Goal: Task Accomplishment & Management: Manage account settings

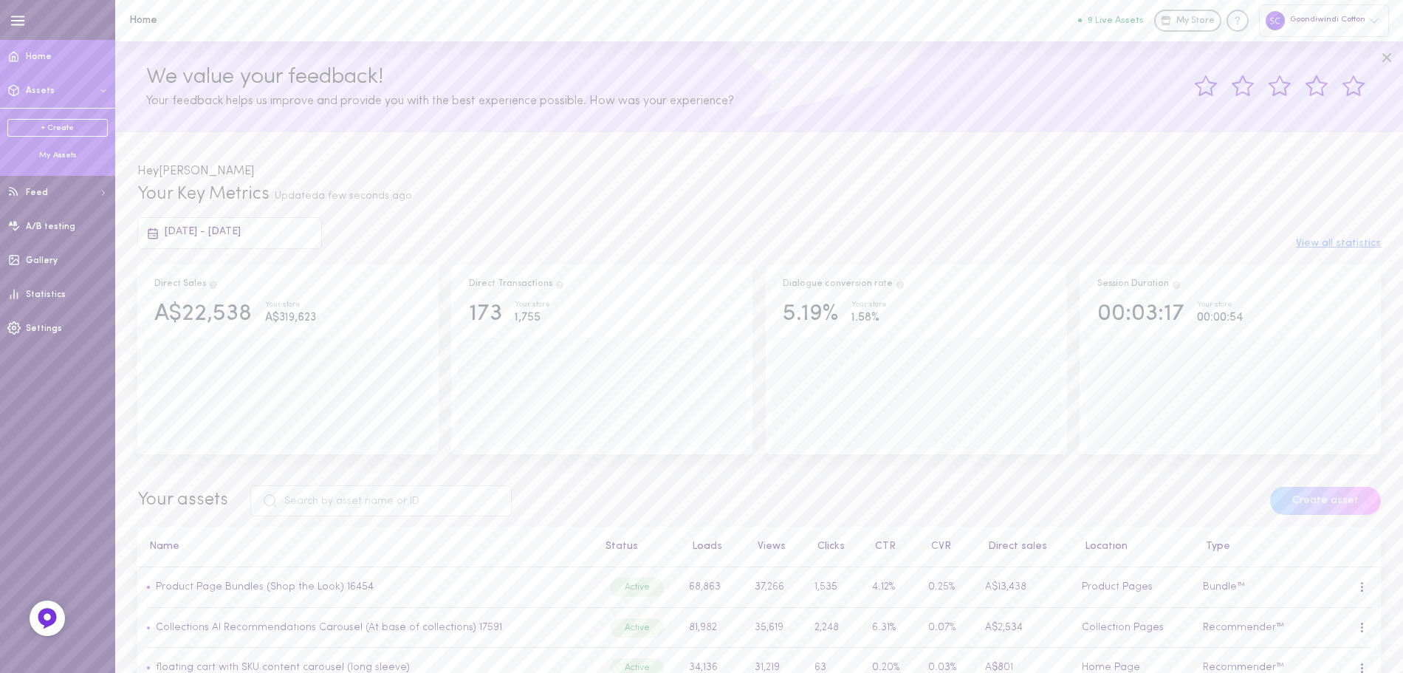
click at [49, 158] on div "My Assets" at bounding box center [57, 155] width 100 height 11
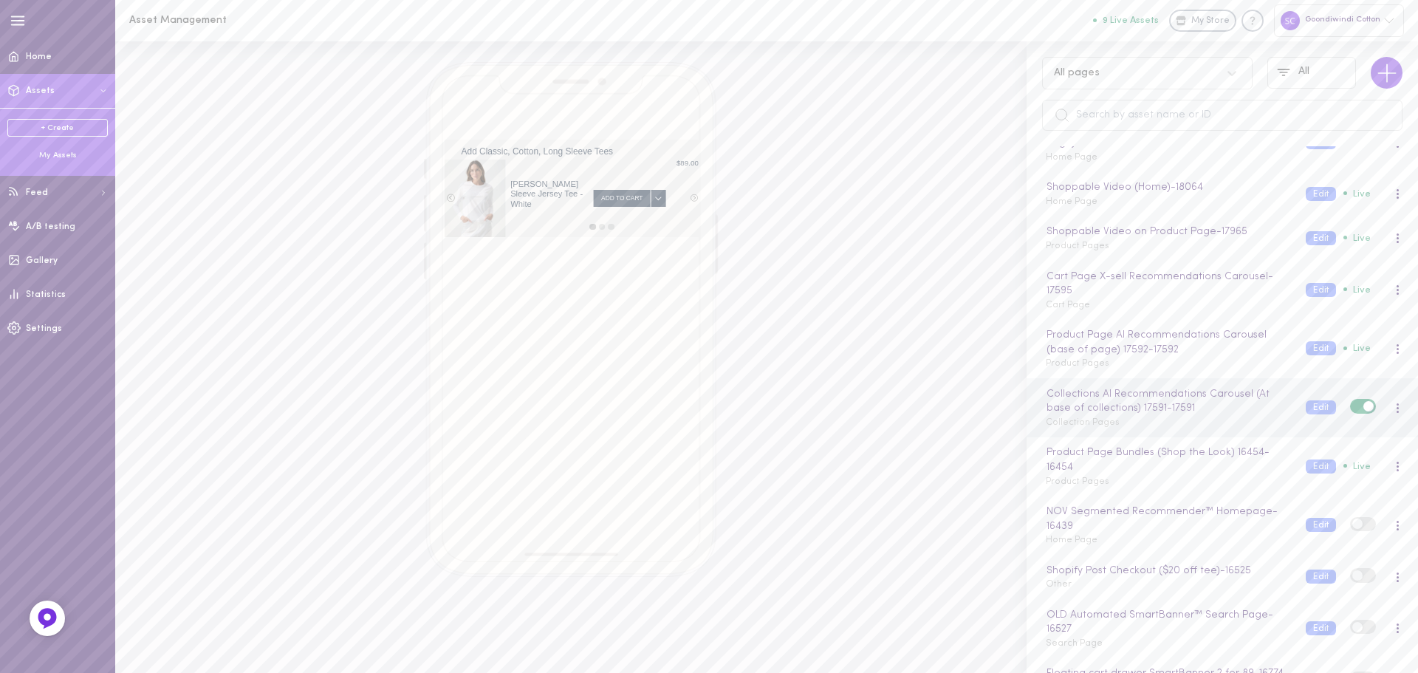
scroll to position [148, 0]
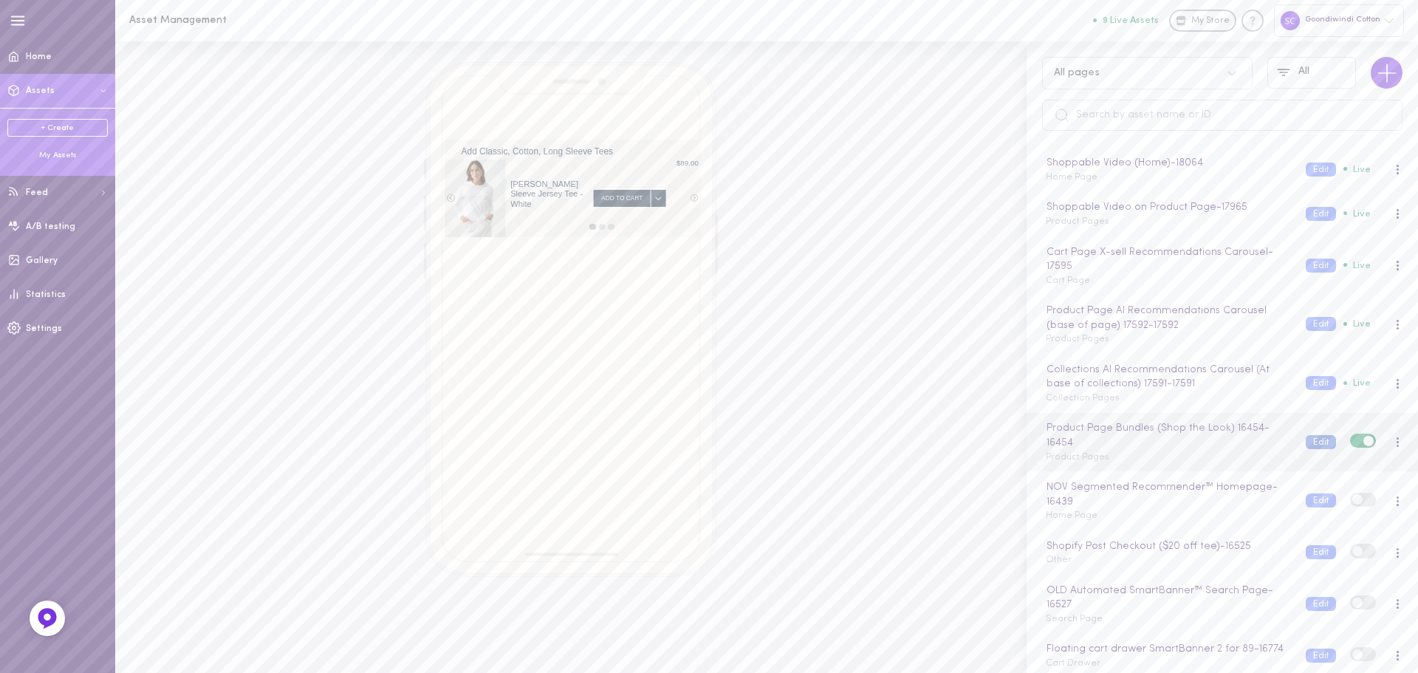
click at [1309, 442] on button "Edit" at bounding box center [1321, 442] width 30 height 14
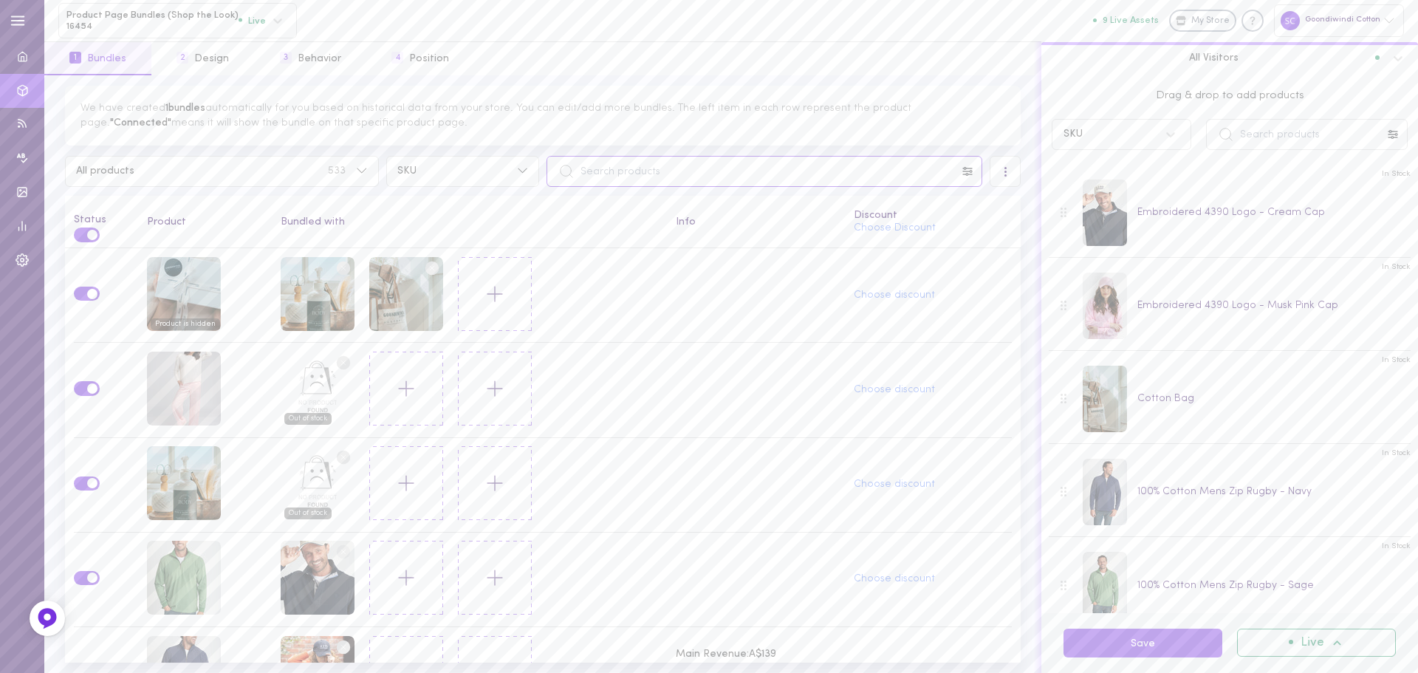
click at [666, 159] on input "text" at bounding box center [765, 171] width 436 height 31
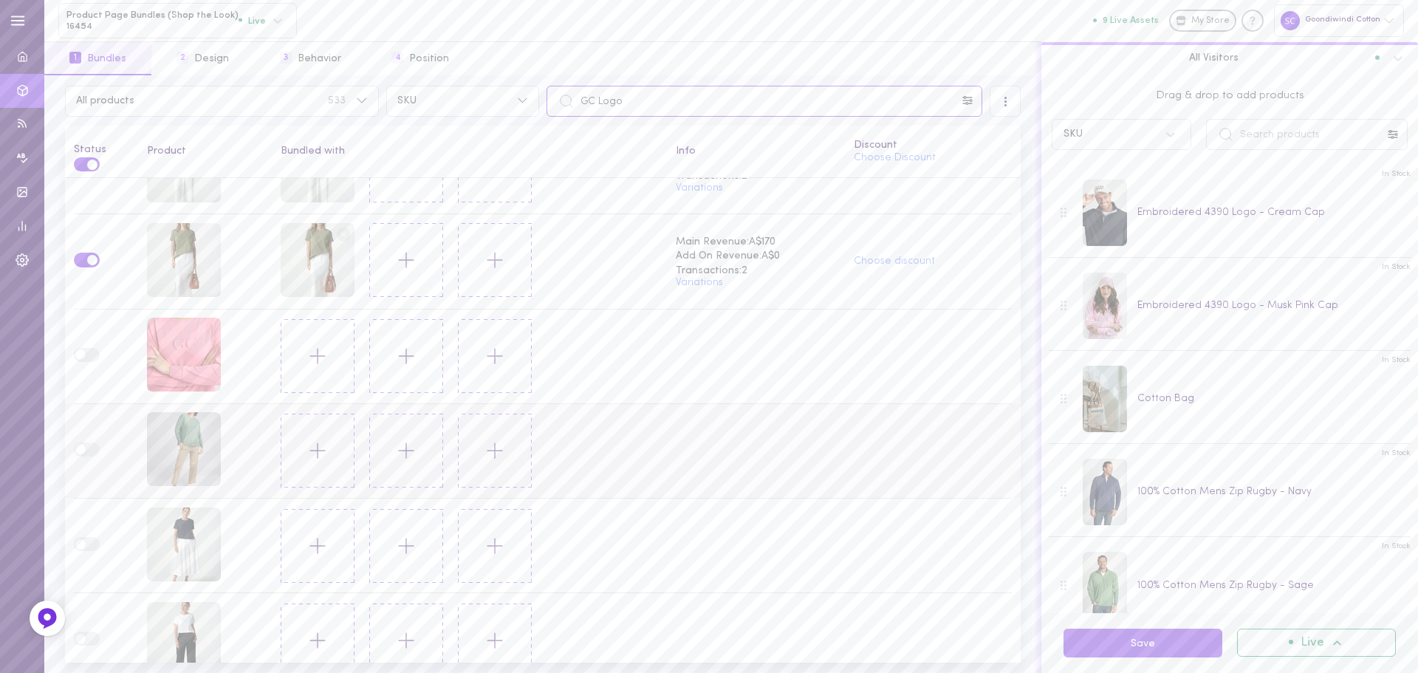
scroll to position [1016, 0]
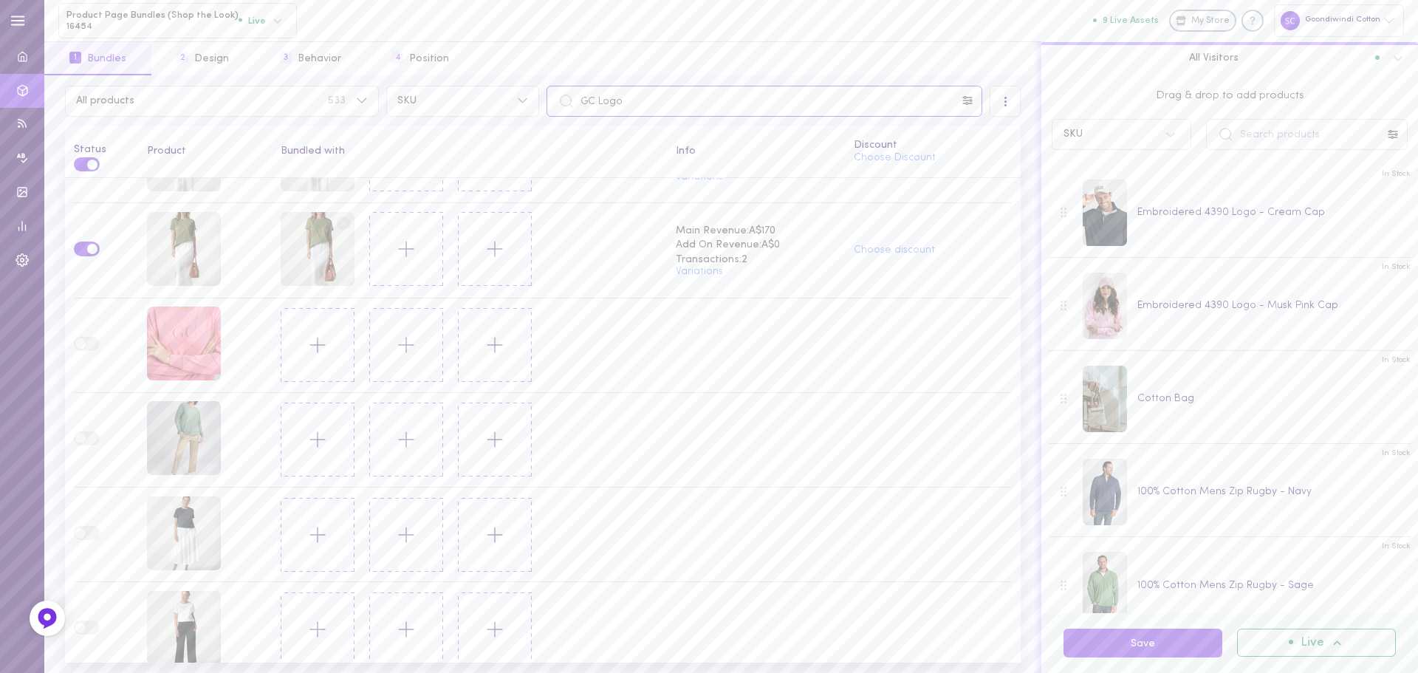
type input "GC Logo"
click at [1265, 135] on input "text" at bounding box center [1307, 134] width 202 height 31
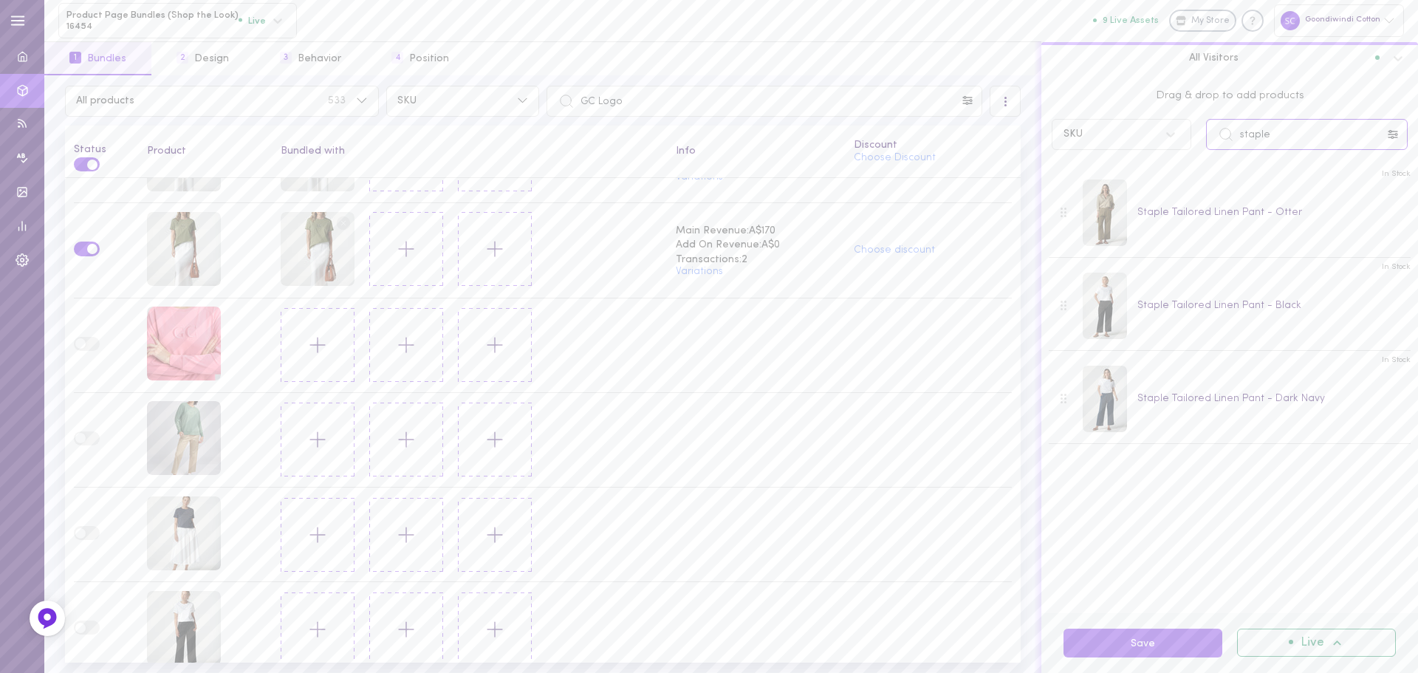
type input "staple"
click at [1151, 644] on button "Save" at bounding box center [1143, 643] width 159 height 29
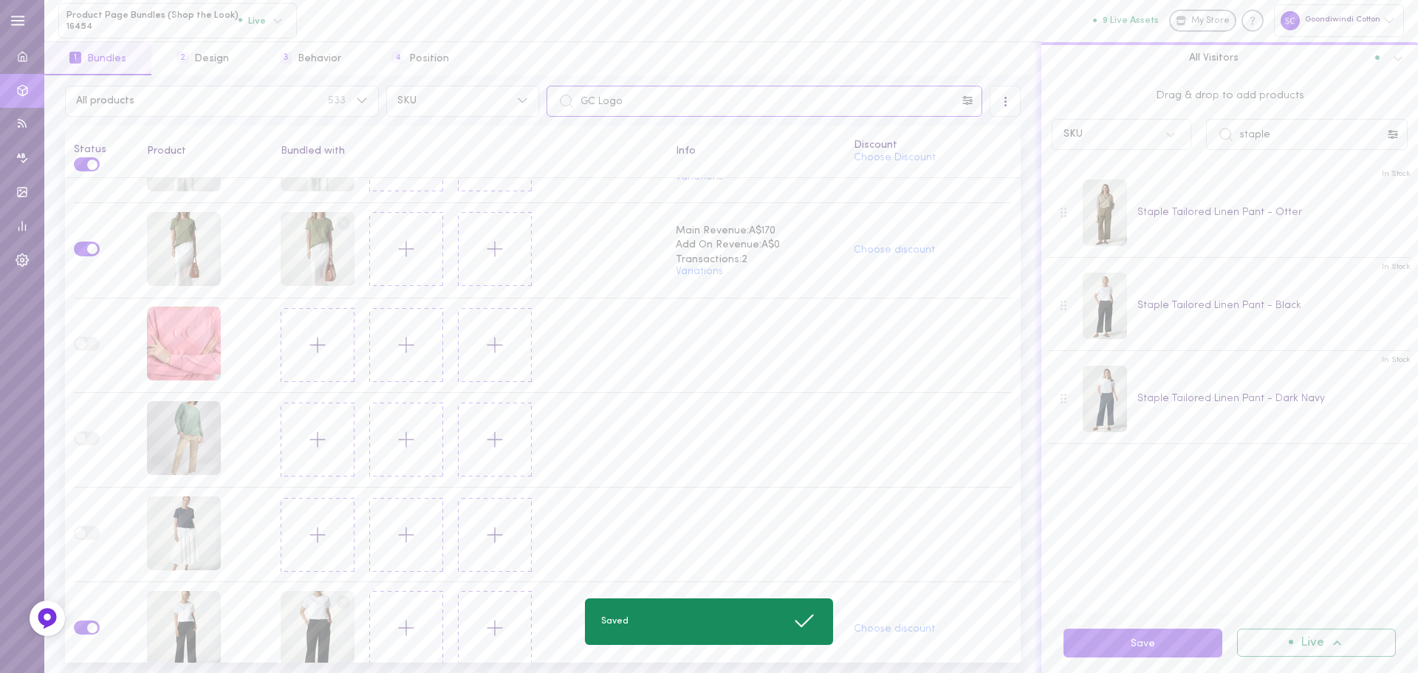
drag, startPoint x: 595, startPoint y: 107, endPoint x: 563, endPoint y: 107, distance: 32.5
click at [563, 107] on div "GC Logo" at bounding box center [765, 101] width 436 height 31
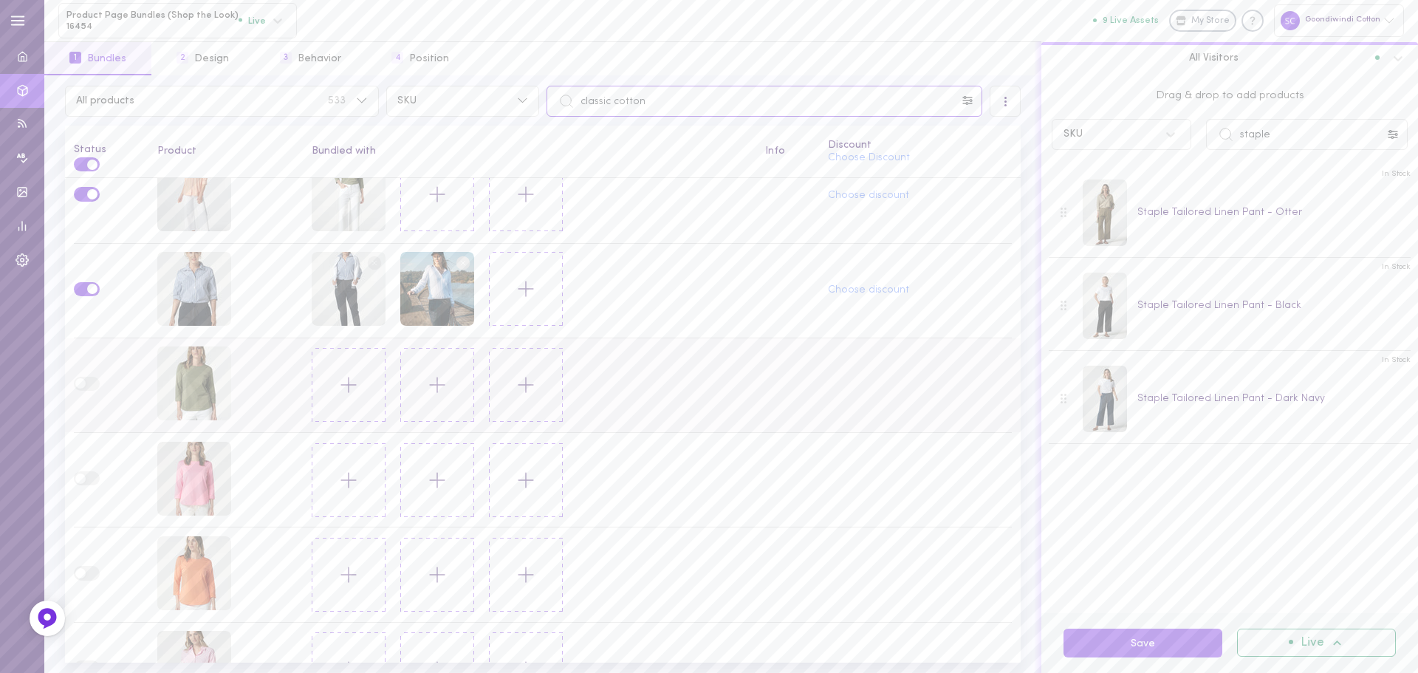
scroll to position [222, 0]
type input "classic cotton"
drag, startPoint x: 1253, startPoint y: 136, endPoint x: 1217, endPoint y: 123, distance: 38.6
click at [1217, 123] on input "staple" at bounding box center [1307, 134] width 202 height 31
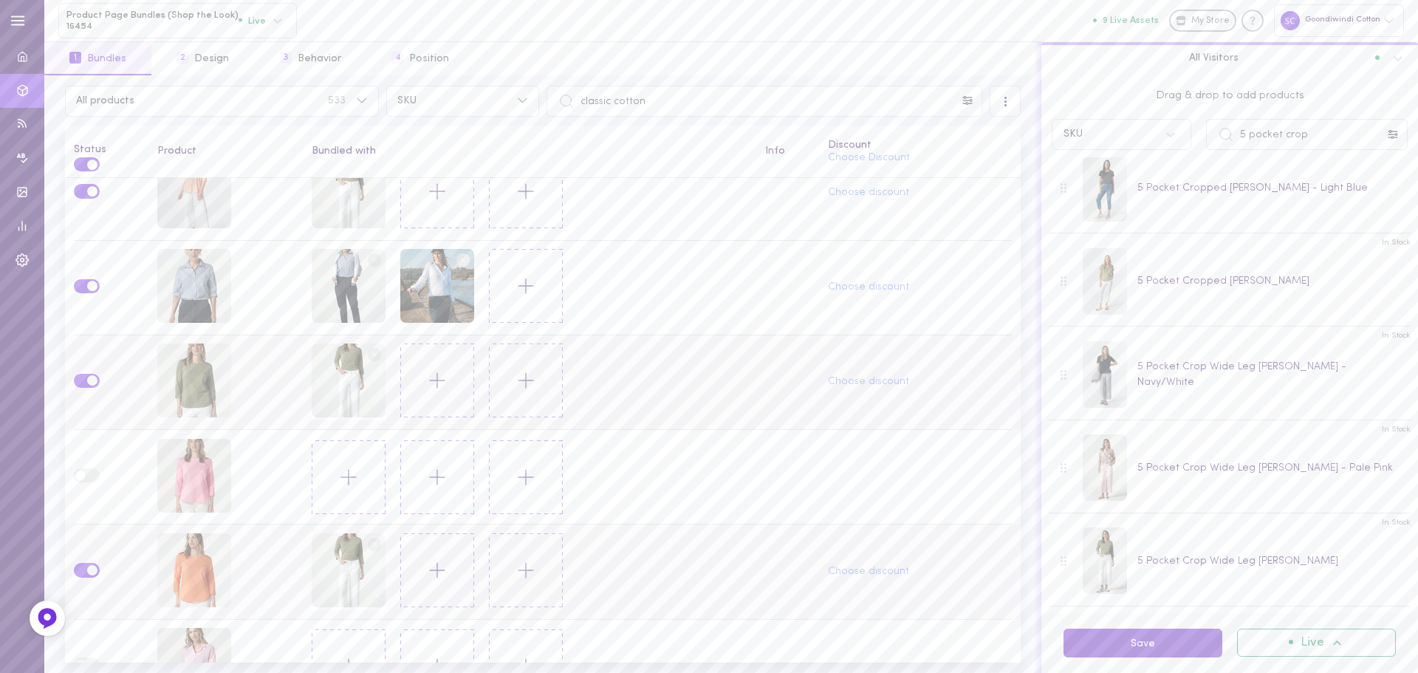
click at [1098, 640] on button "Save" at bounding box center [1143, 643] width 159 height 29
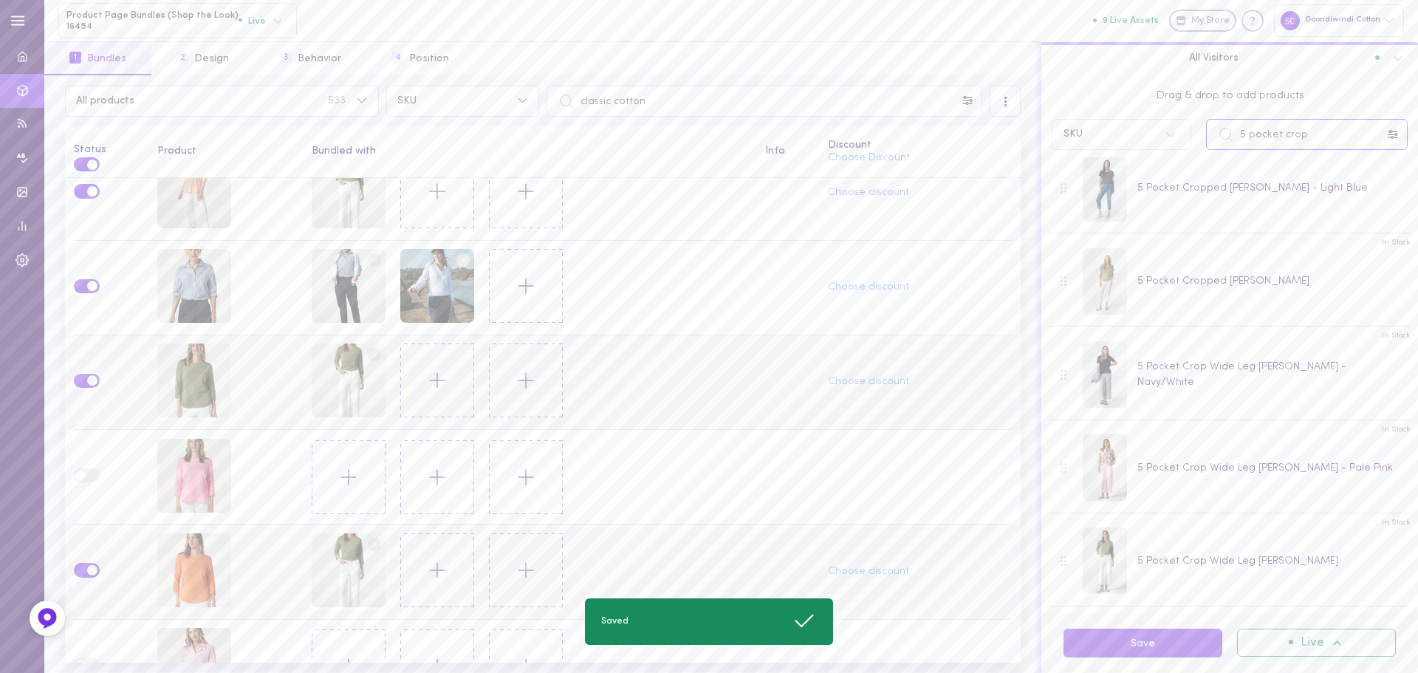
drag, startPoint x: 1336, startPoint y: 135, endPoint x: 1231, endPoint y: 133, distance: 104.9
click at [1231, 133] on div "5 pocket crop" at bounding box center [1307, 134] width 202 height 31
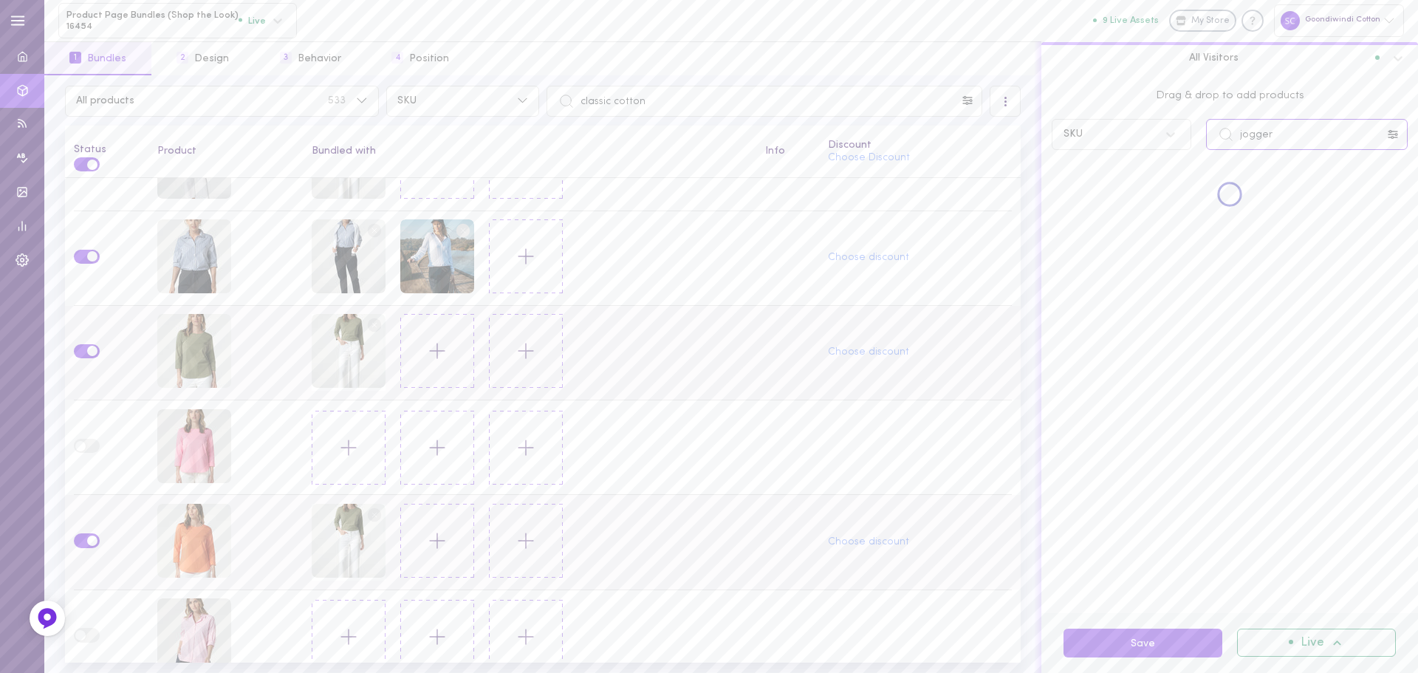
scroll to position [265, 0]
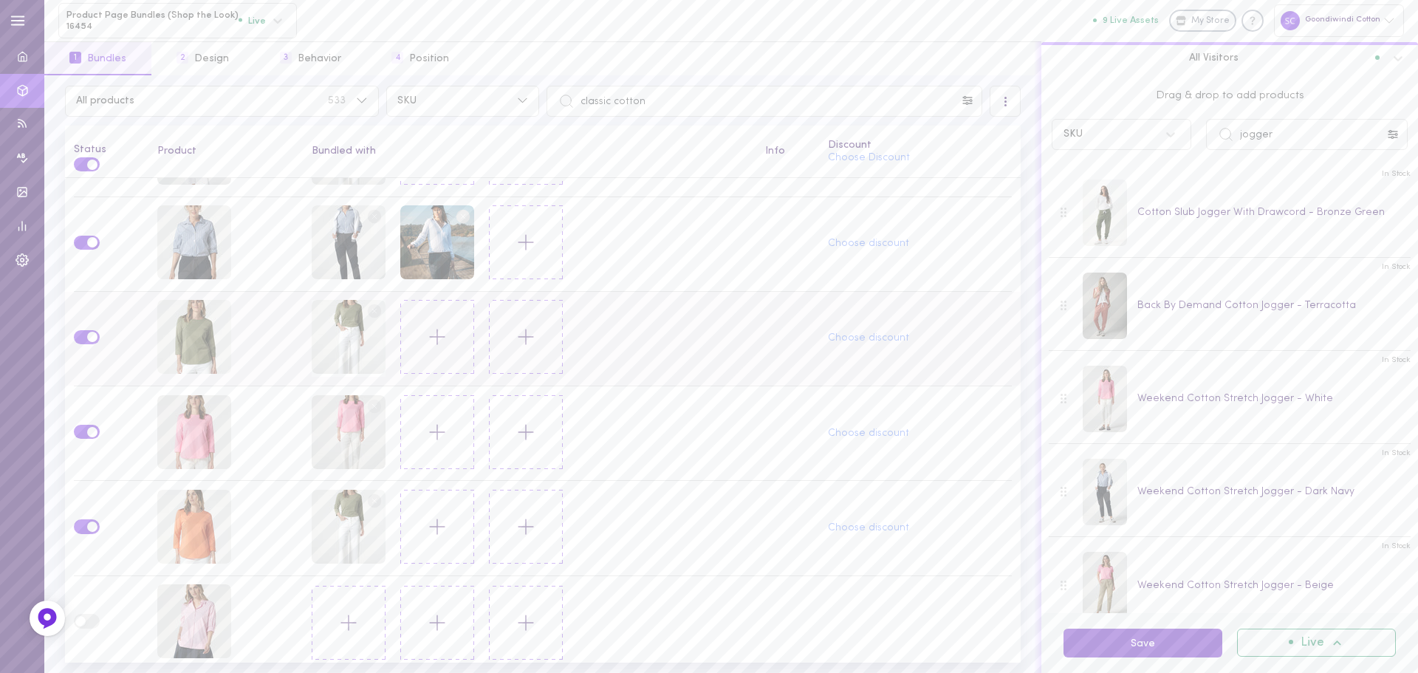
click at [1117, 641] on button "Save" at bounding box center [1143, 643] width 159 height 29
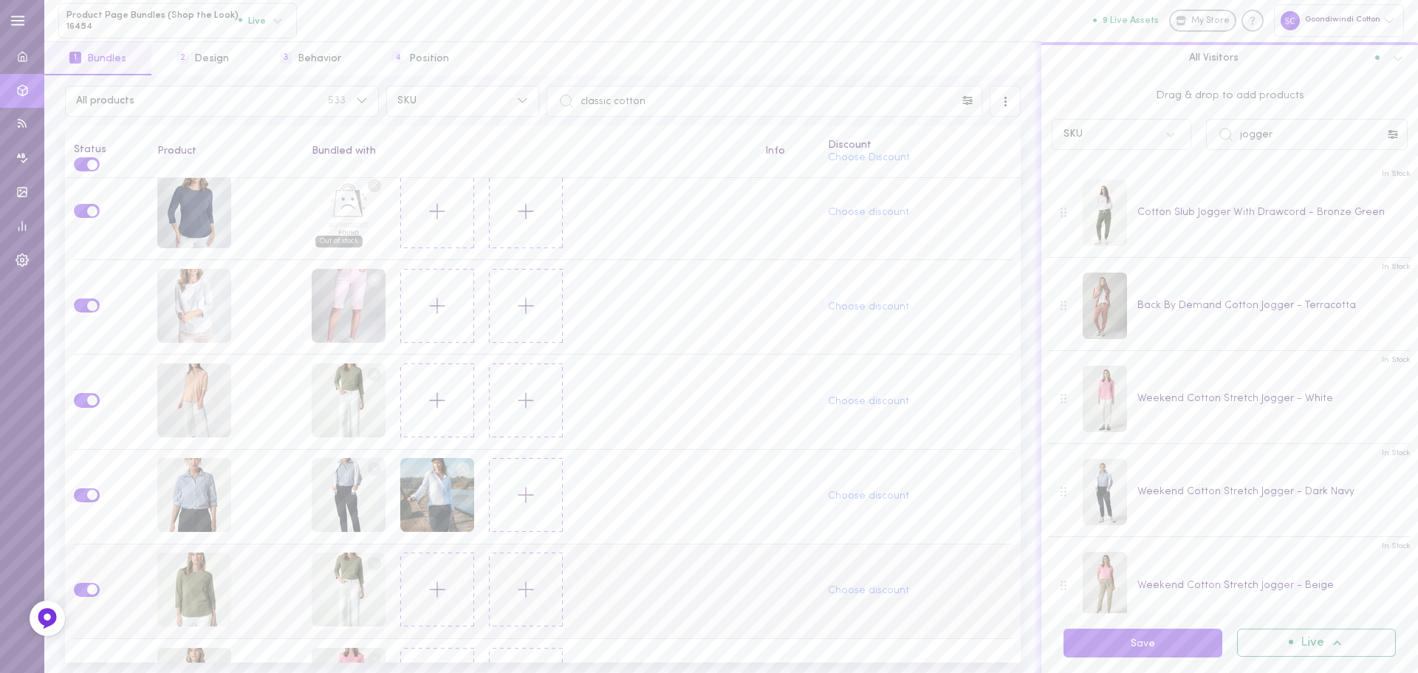
scroll to position [0, 0]
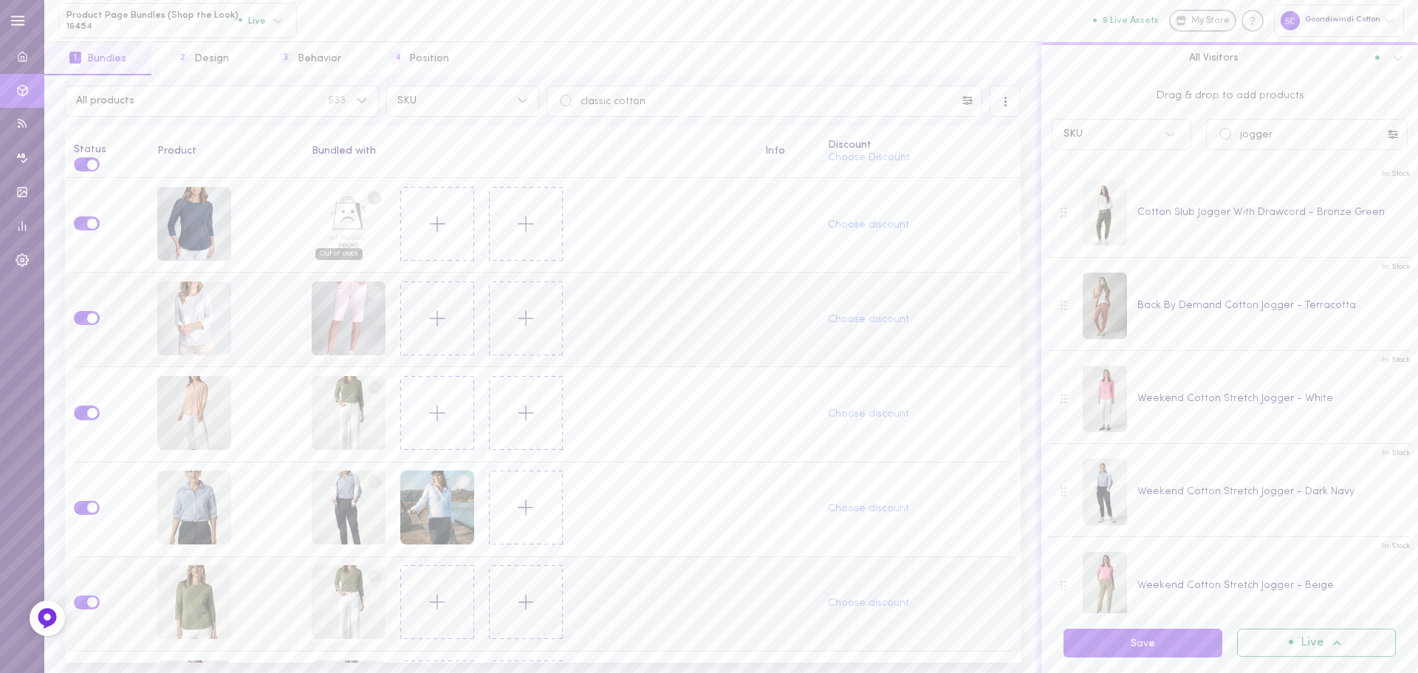
click at [367, 287] on circle at bounding box center [374, 293] width 14 height 14
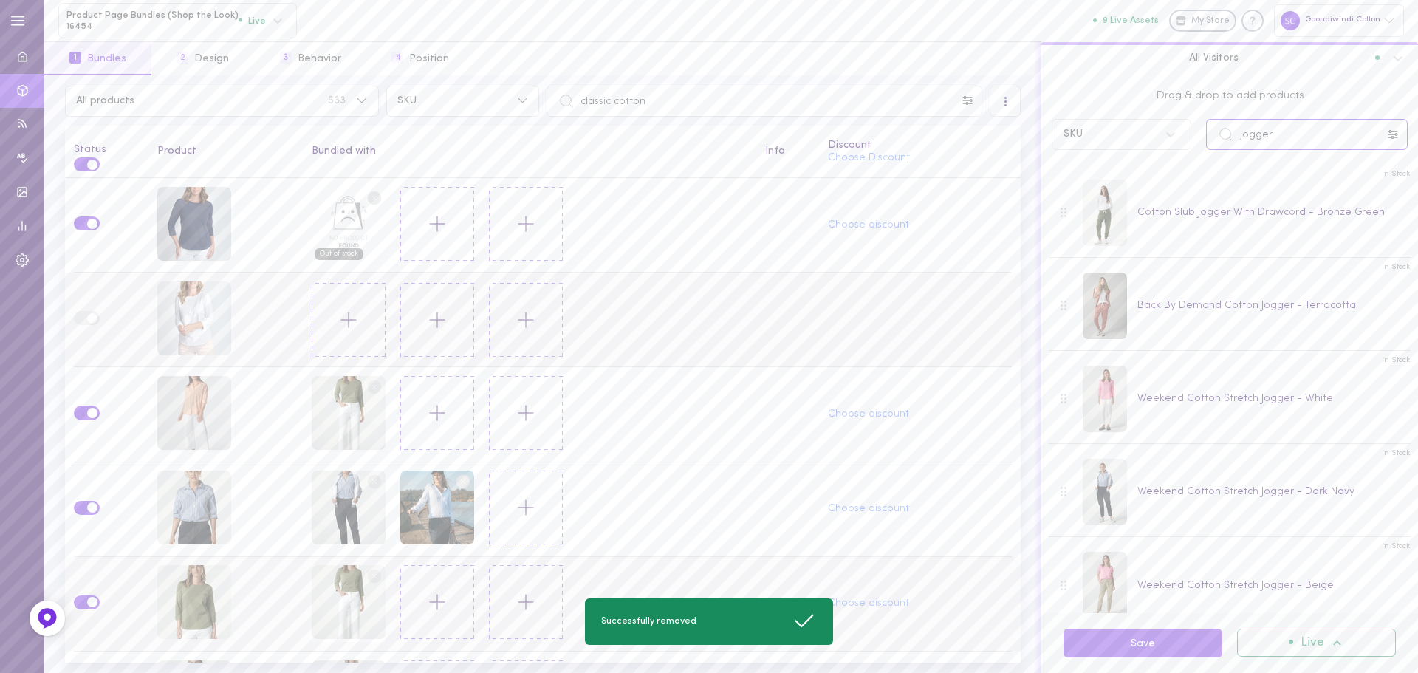
drag, startPoint x: 1311, startPoint y: 137, endPoint x: 1224, endPoint y: 135, distance: 87.2
click at [1224, 135] on div "jogger" at bounding box center [1307, 134] width 202 height 31
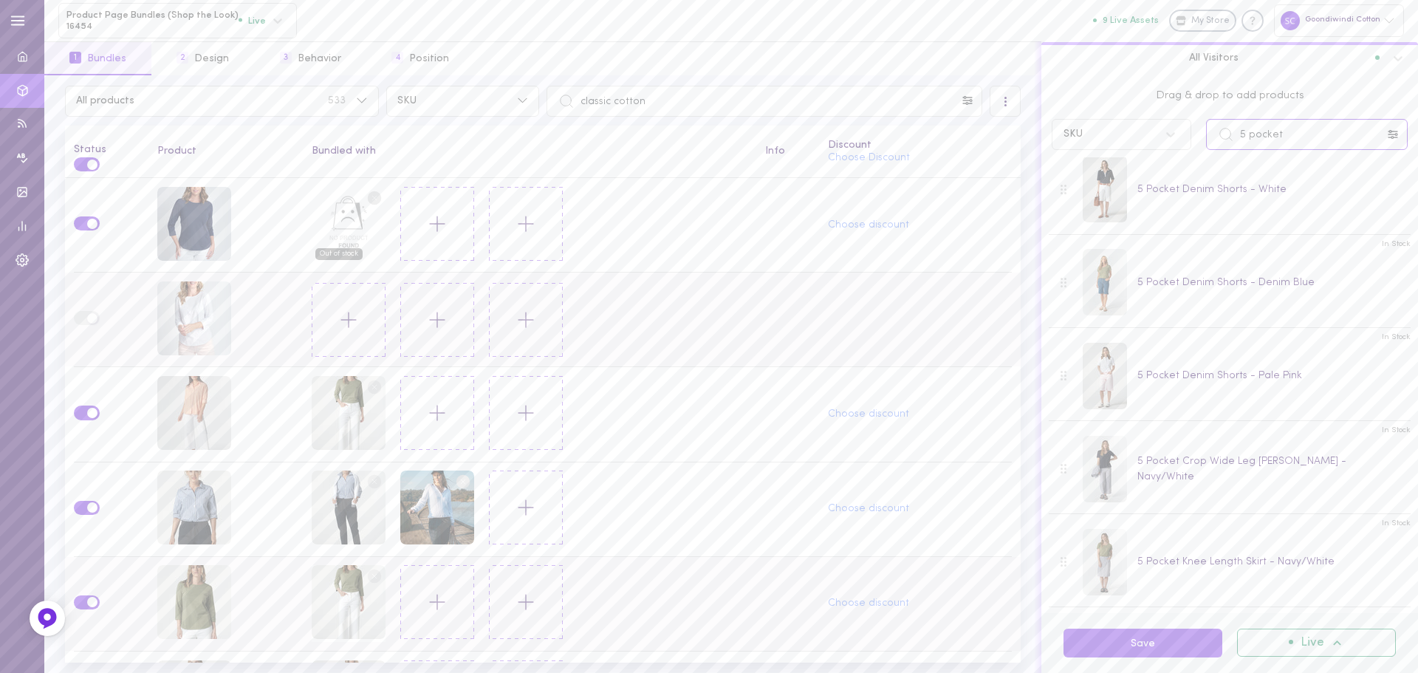
scroll to position [1329, 0]
type input "5 pocket"
click at [1092, 636] on button "Save" at bounding box center [1143, 643] width 159 height 29
